Goal: Information Seeking & Learning: Learn about a topic

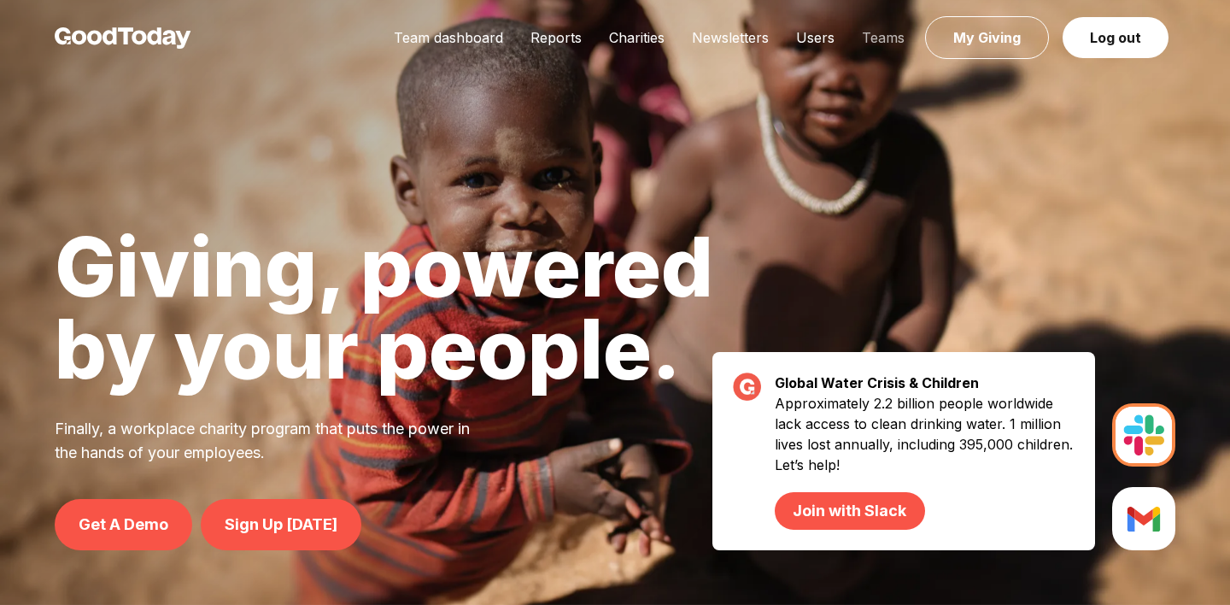
click at [895, 33] on link "Teams" at bounding box center [883, 37] width 70 height 17
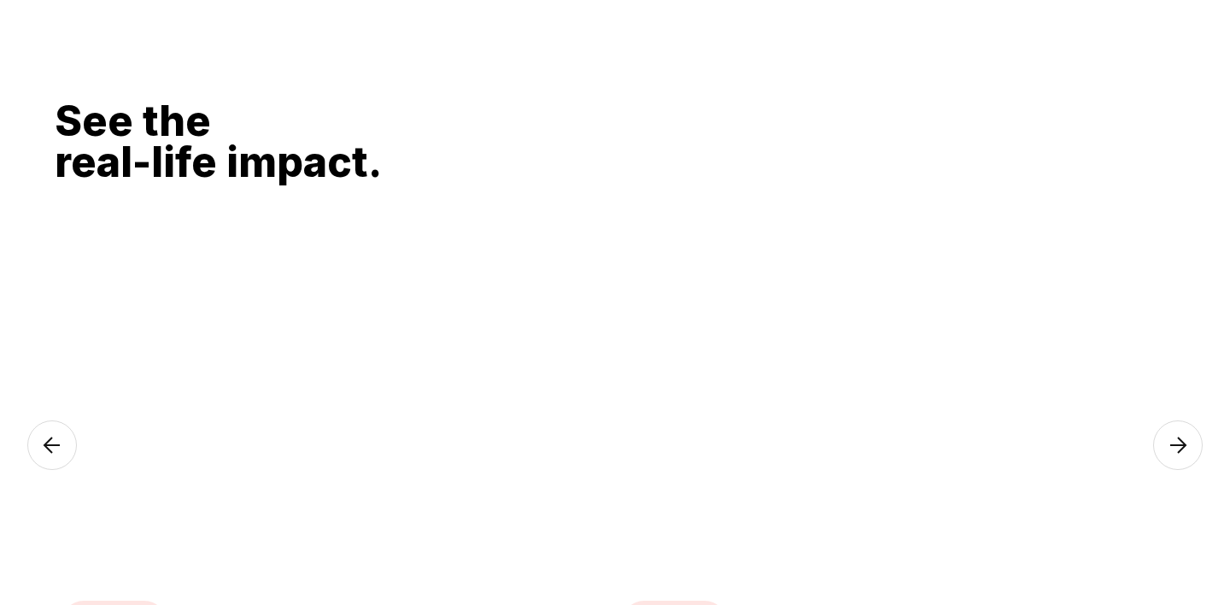
scroll to position [2816, 0]
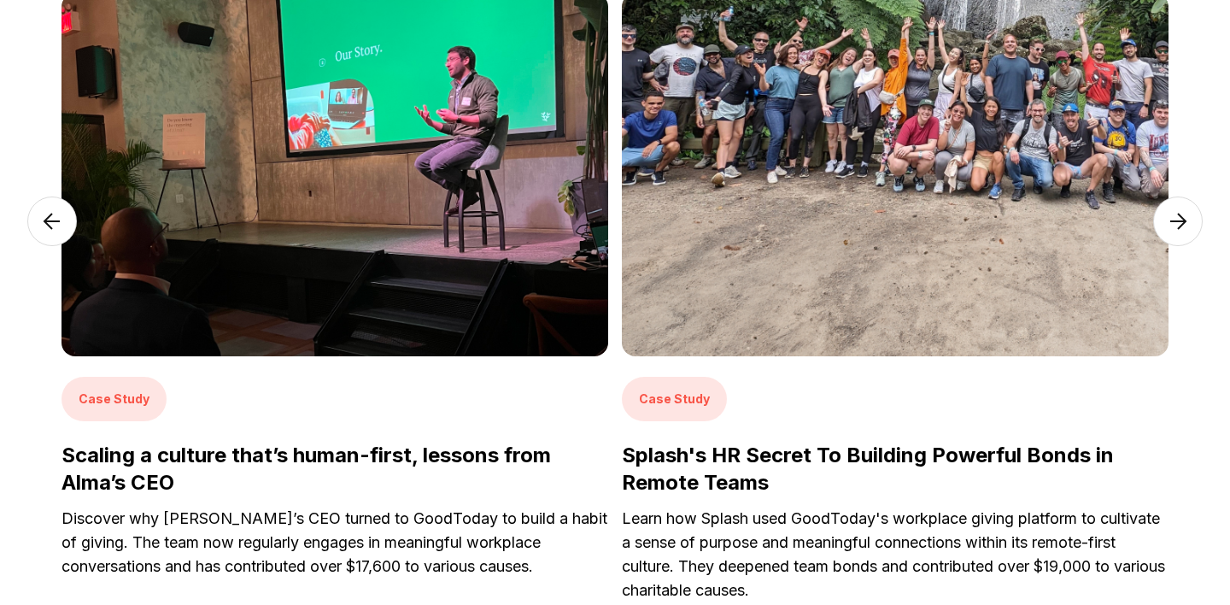
click at [730, 472] on h3 "Splash's HR Secret To Building Powerful Bonds in Remote Teams" at bounding box center [895, 468] width 546 height 55
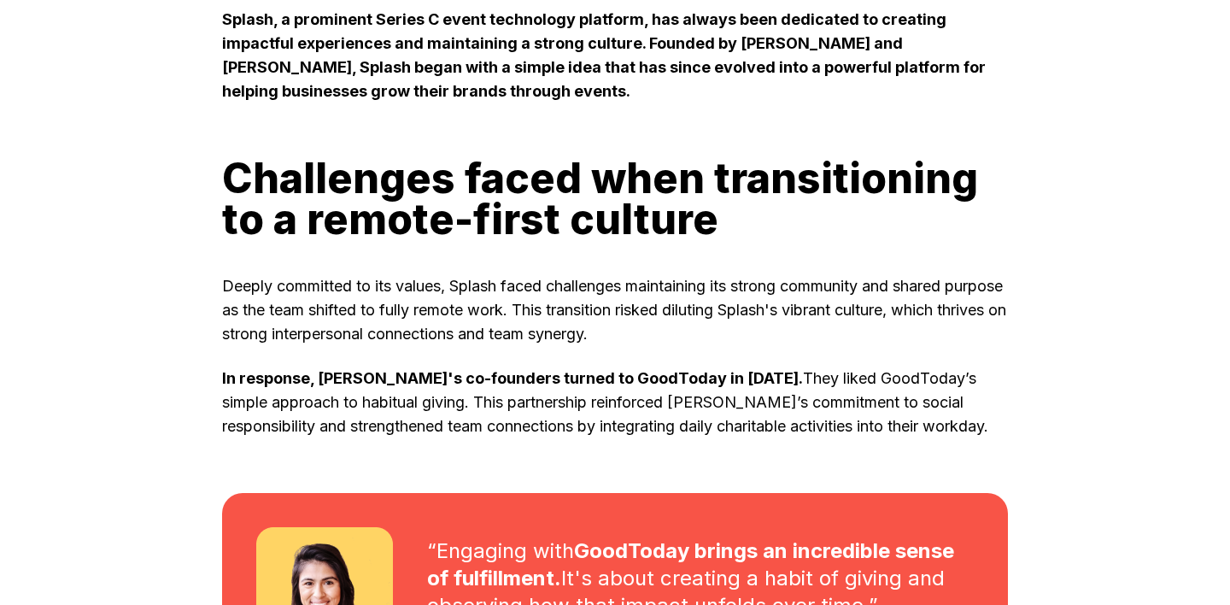
scroll to position [2184, 0]
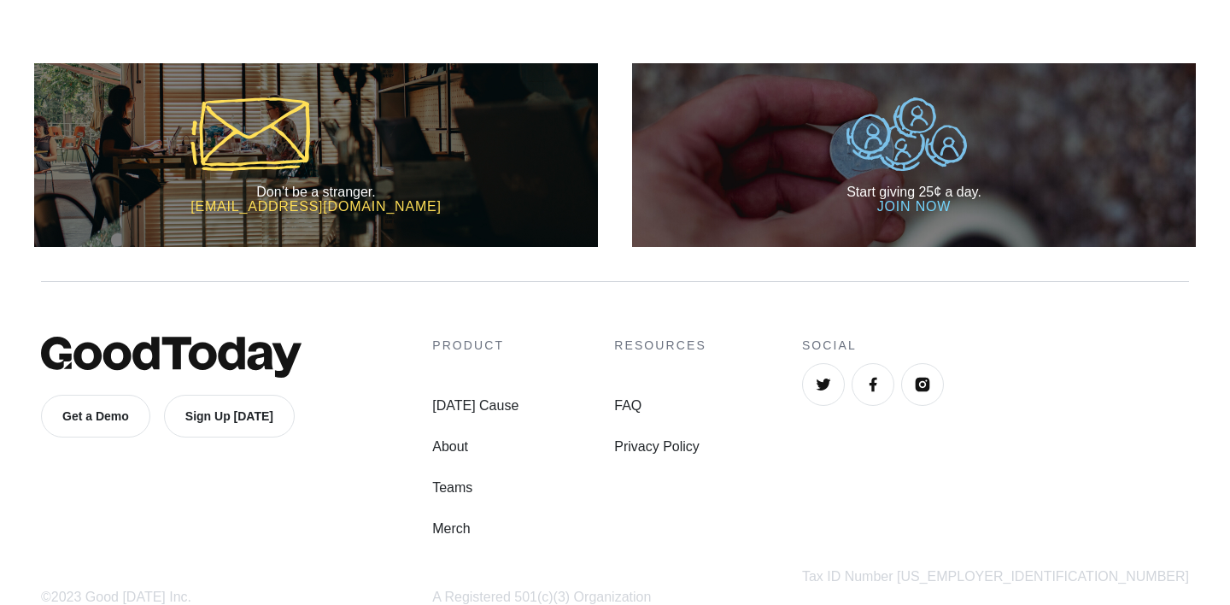
scroll to position [1959, 0]
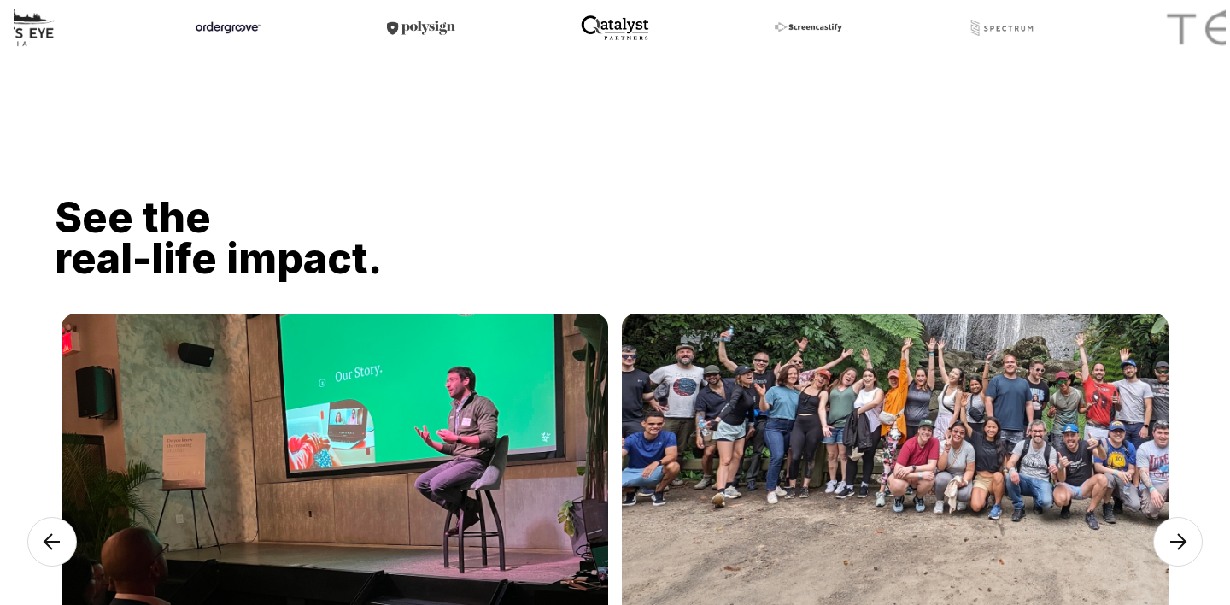
scroll to position [2451, 0]
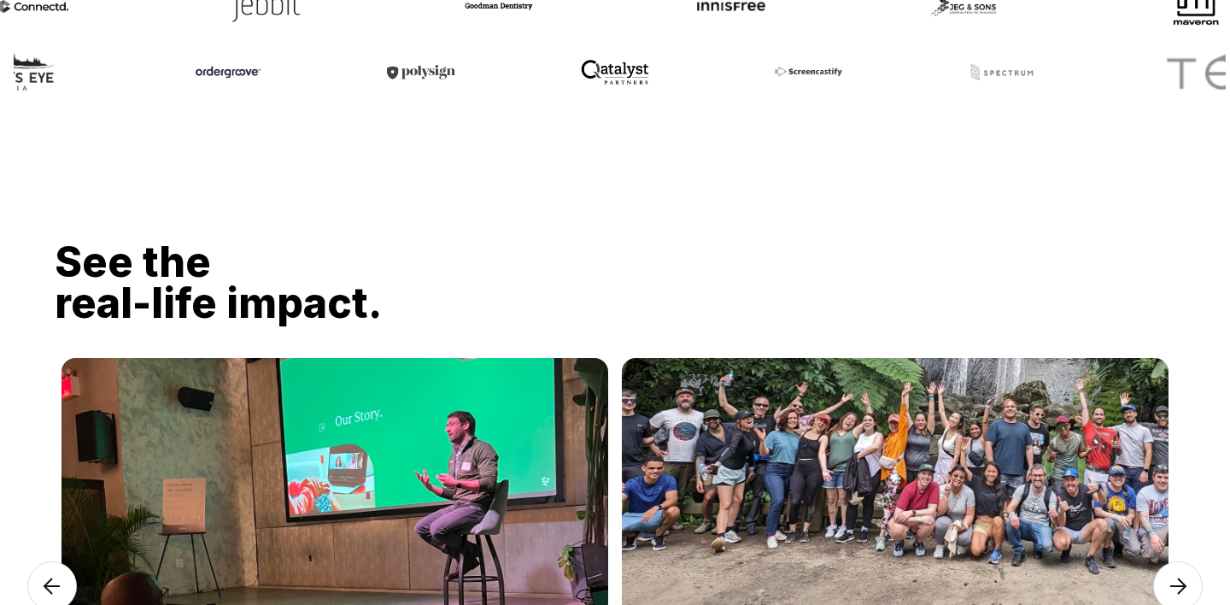
click at [906, 444] on img at bounding box center [895, 539] width 546 height 363
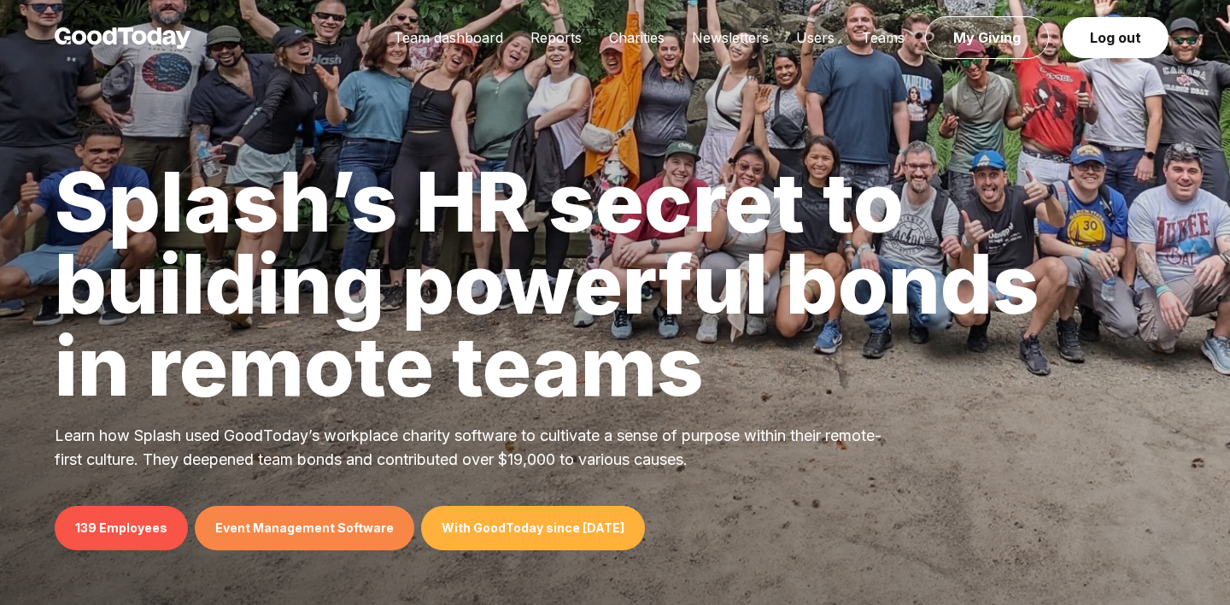
click at [144, 515] on span "139 Employees" at bounding box center [121, 527] width 133 height 44
click at [260, 515] on span "Event Management Software" at bounding box center [304, 527] width 219 height 44
click at [268, 523] on span "Event Management Software" at bounding box center [304, 527] width 219 height 44
click at [478, 516] on span "With GoodToday since [DATE]" at bounding box center [533, 527] width 224 height 44
click at [184, 46] on img at bounding box center [123, 37] width 137 height 21
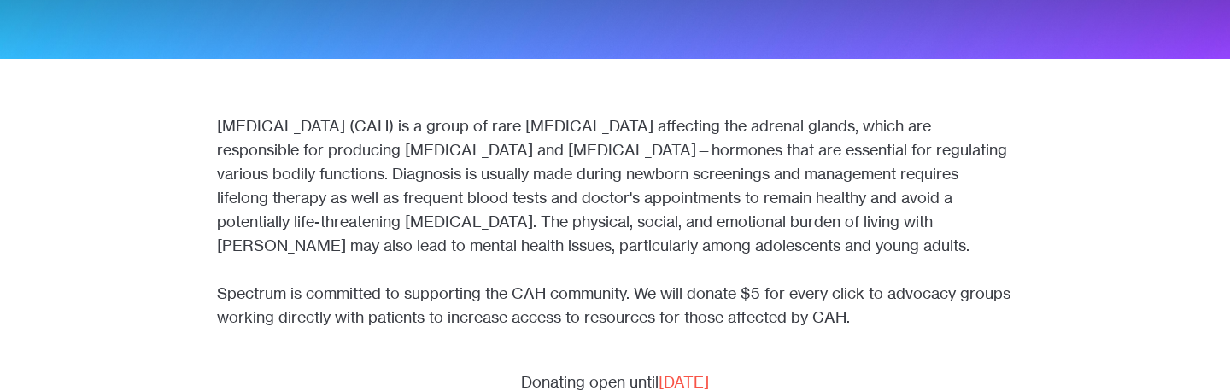
scroll to position [262, 0]
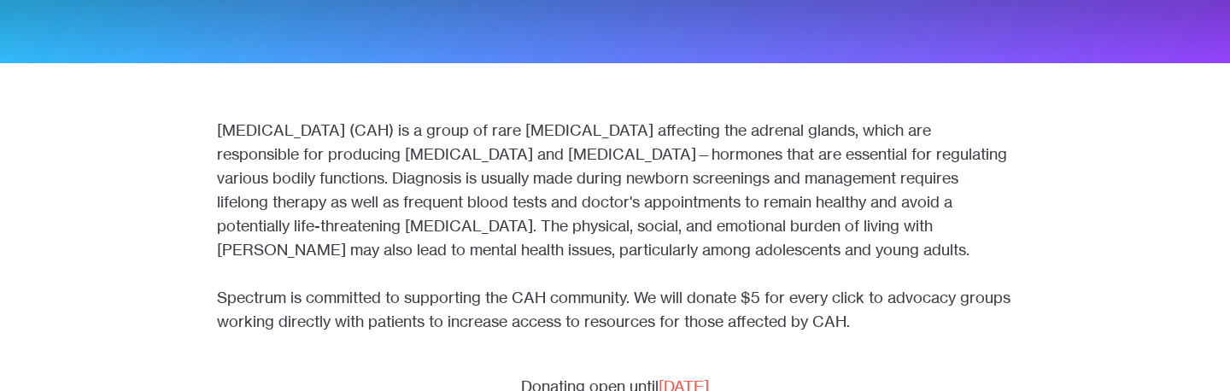
click at [316, 143] on div "[MEDICAL_DATA] (CAH) is a group of rare [MEDICAL_DATA] affecting the adrenal gl…" at bounding box center [615, 189] width 796 height 143
